Goal: Browse casually

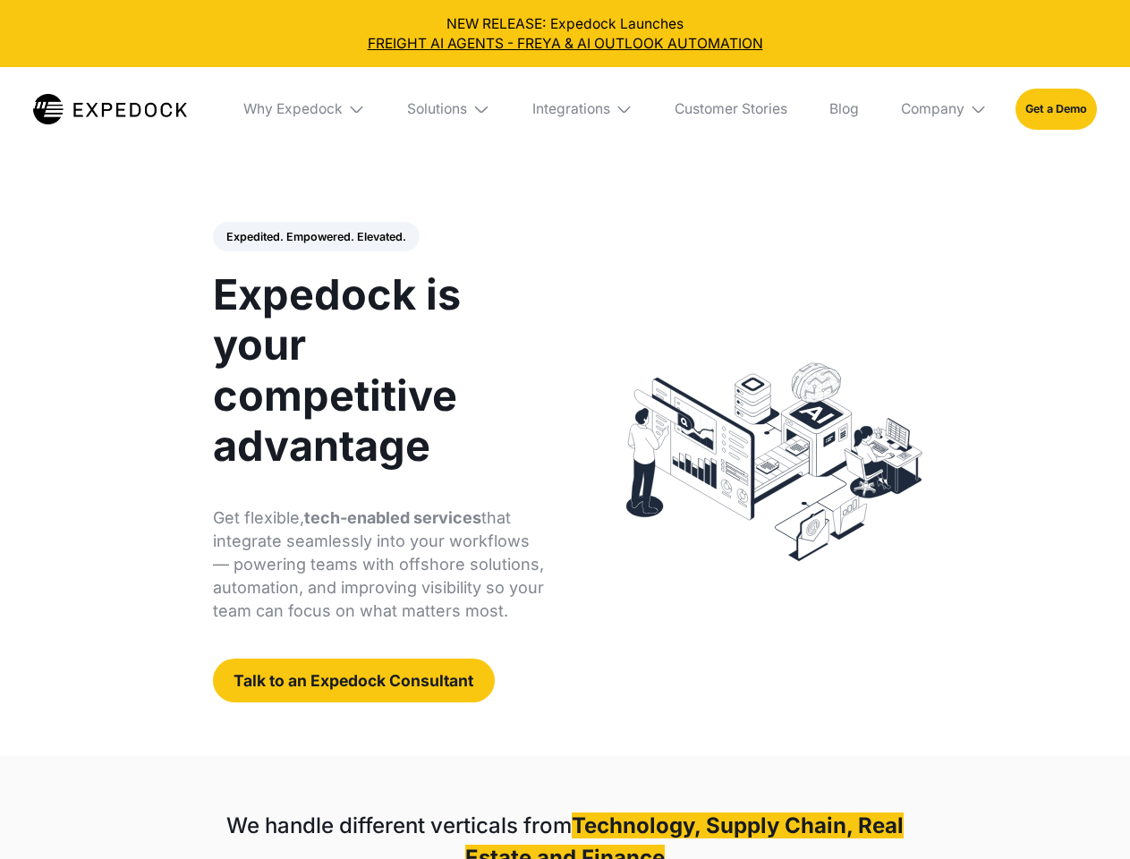
select select
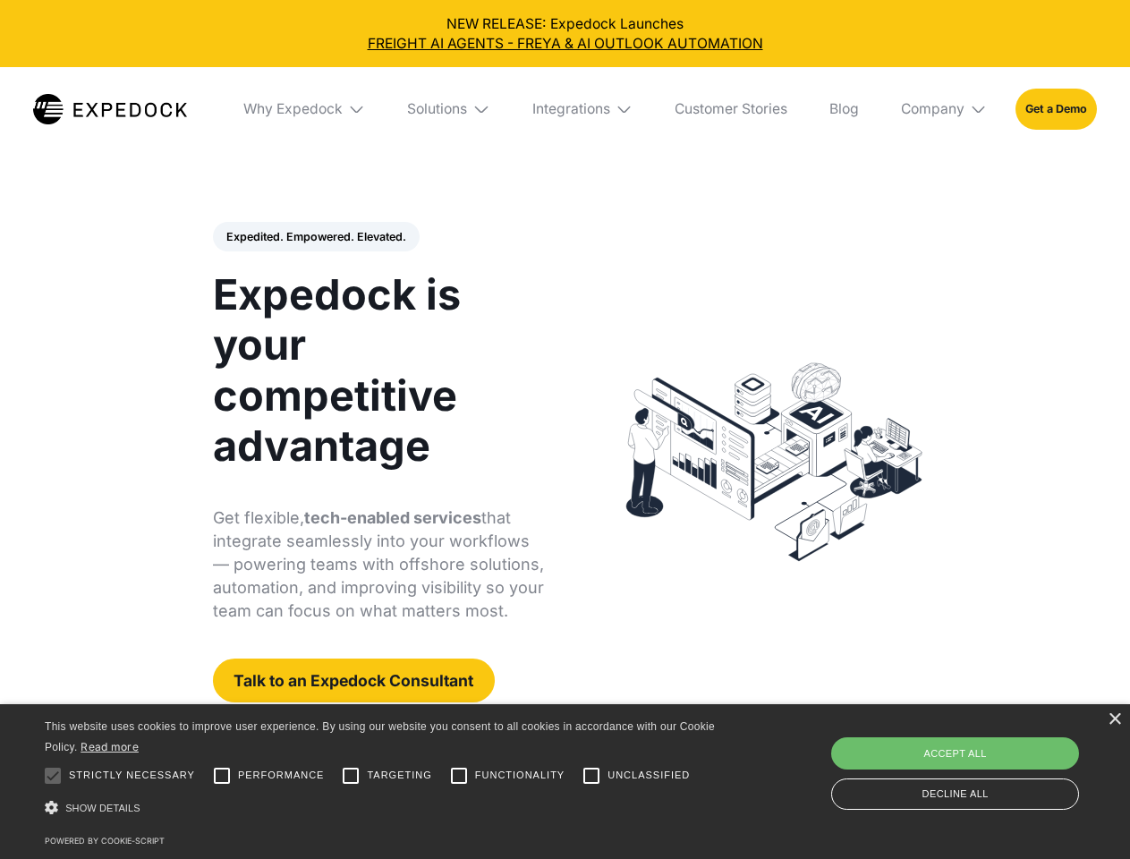
click at [564, 109] on div "Integrations" at bounding box center [571, 109] width 78 height 18
click at [305, 109] on div "Why Expedock" at bounding box center [292, 109] width 99 height 18
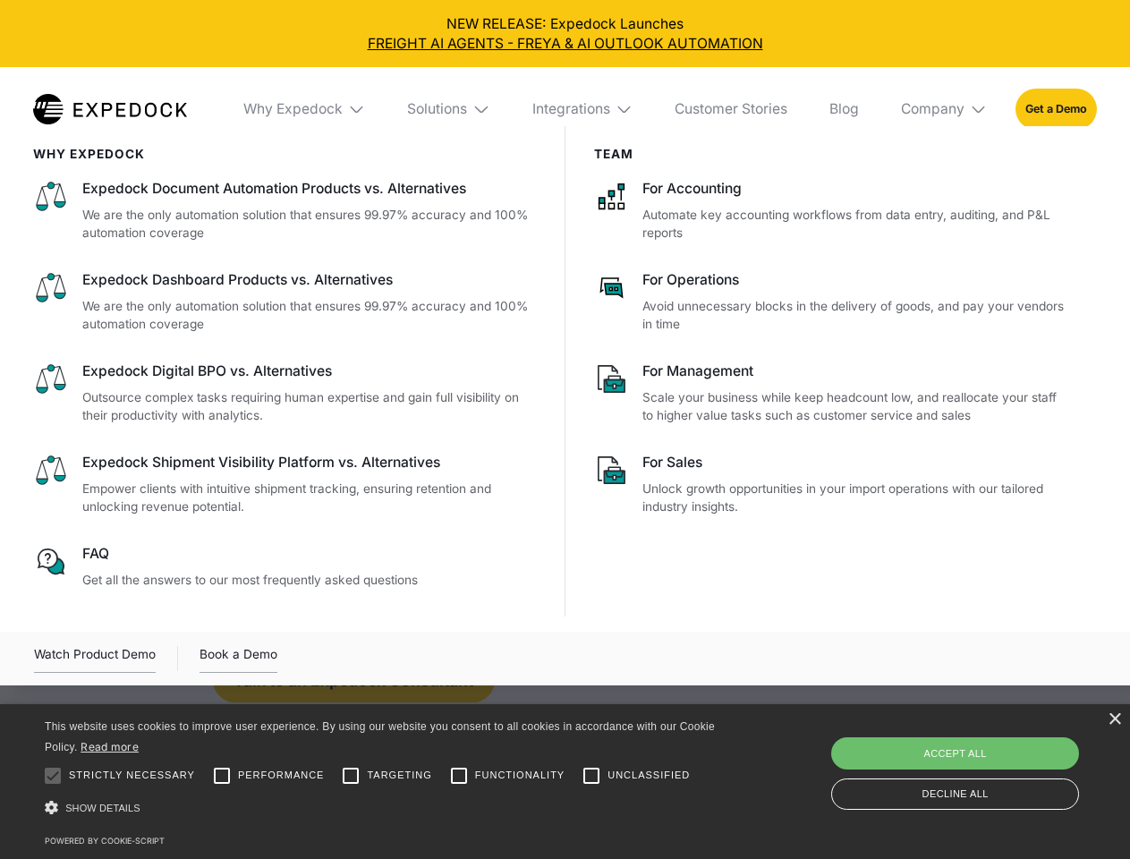
click at [450, 109] on div "Solutions" at bounding box center [437, 109] width 60 height 18
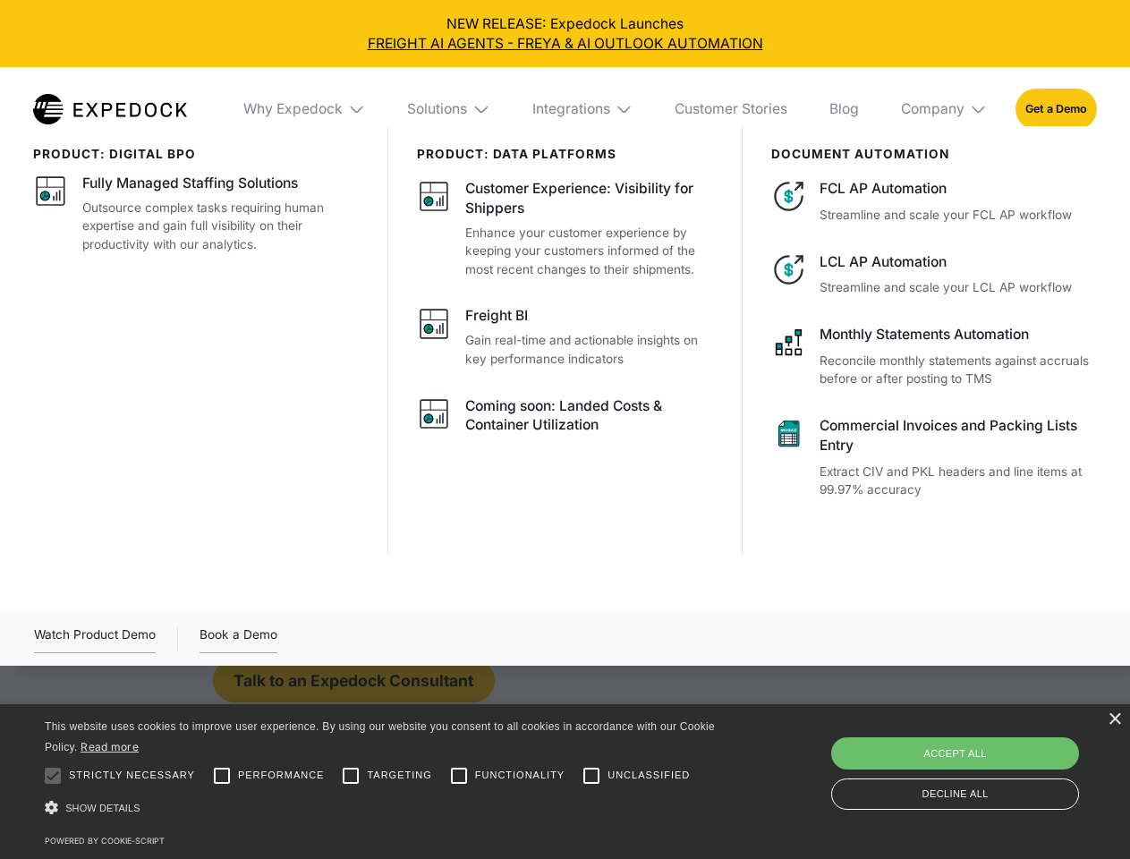
click at [583, 109] on div "Integrations" at bounding box center [571, 109] width 78 height 18
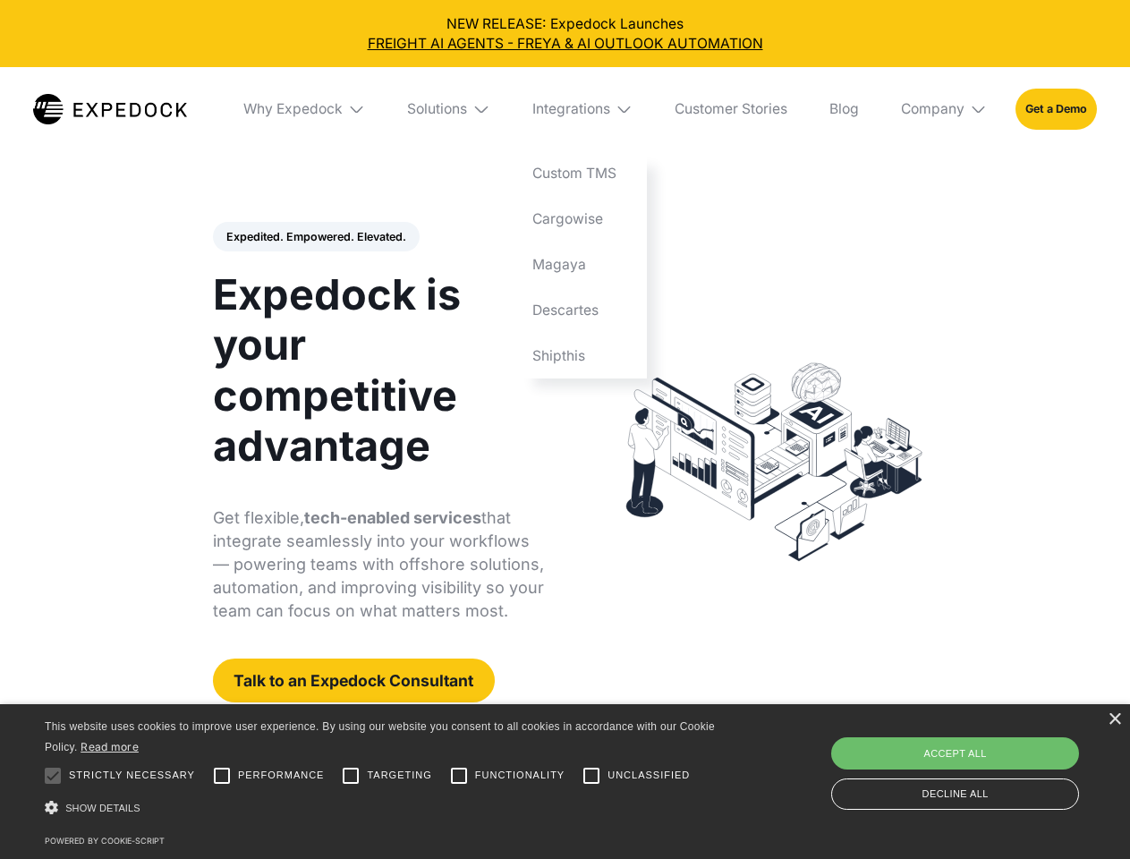
click at [944, 109] on div "Company" at bounding box center [932, 109] width 63 height 18
click at [315, 237] on div "Expedited. Empowered. Elevated. Automate Freight Document Extraction at 99.97% …" at bounding box center [379, 462] width 332 height 481
click at [53, 775] on div at bounding box center [53, 776] width 36 height 36
click at [222, 775] on input "Performance" at bounding box center [222, 776] width 36 height 36
checkbox input "true"
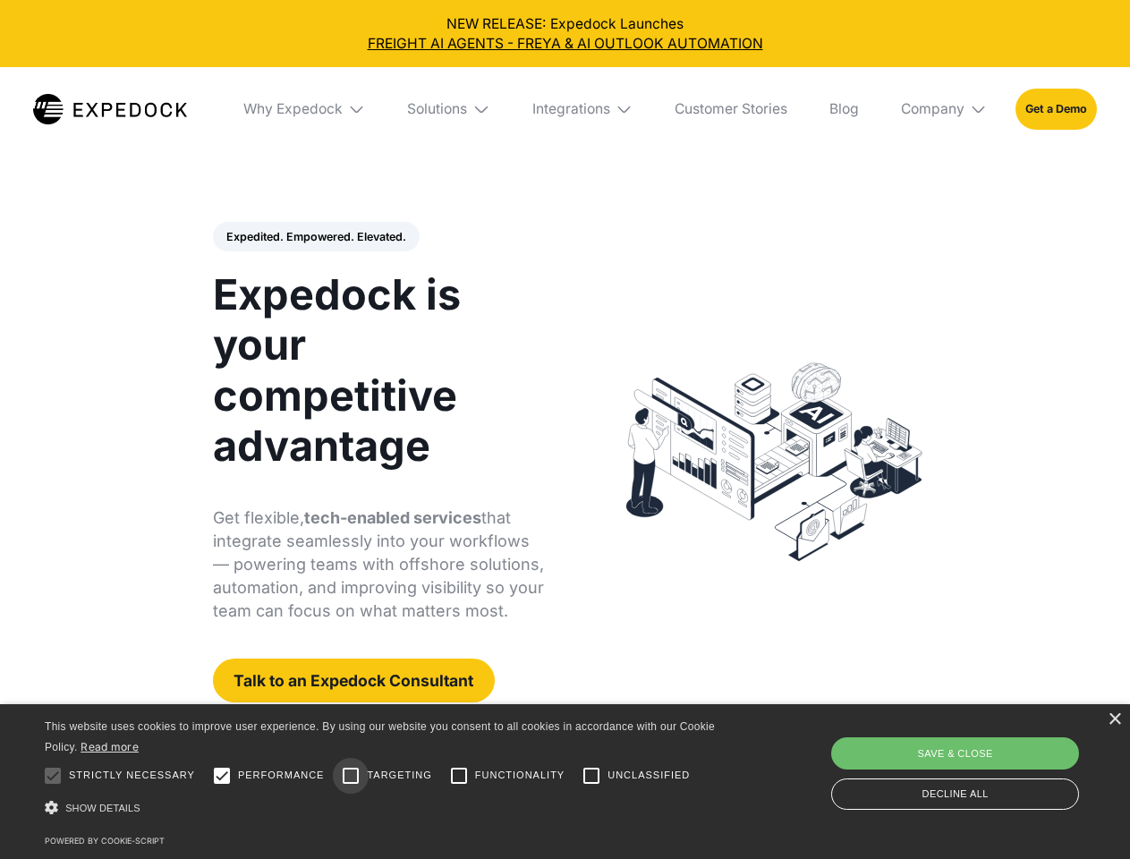
click at [351, 775] on input "Targeting" at bounding box center [351, 776] width 36 height 36
checkbox input "true"
click at [459, 775] on input "Functionality" at bounding box center [459, 776] width 36 height 36
checkbox input "true"
